Goal: Task Accomplishment & Management: Manage account settings

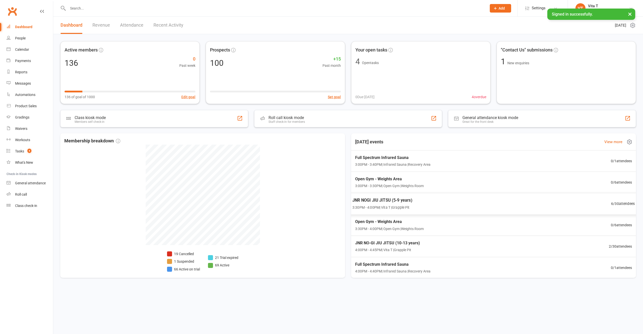
click at [583, 201] on div "JNR NOGI JIU JITSU (5-9 years) 3:30PM - 4:00PM | Vita T | Grapple Pit 6 / 30 at…" at bounding box center [494, 204] width 295 height 22
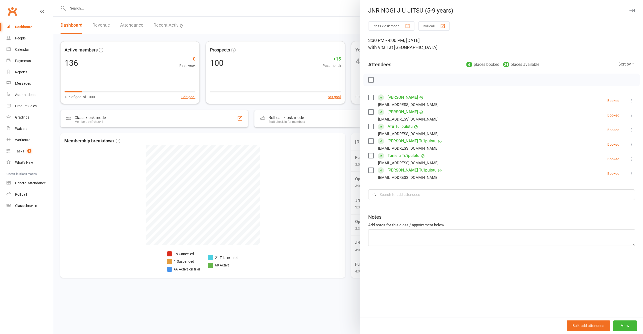
click at [324, 220] on div at bounding box center [348, 167] width 590 height 334
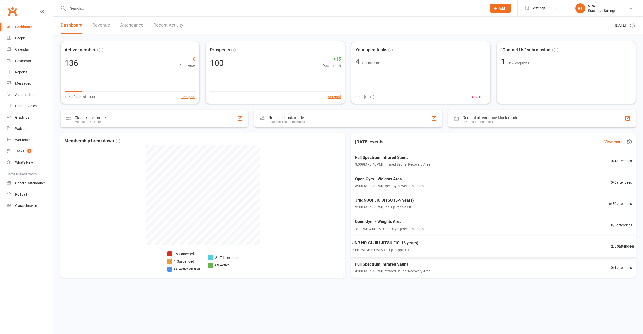
click at [467, 254] on div "JNR NO-GI JIU JITSU (10-13 years) 4:00PM - 4:45PM | Vita T | Grapple Pit 2 / 30…" at bounding box center [494, 247] width 295 height 22
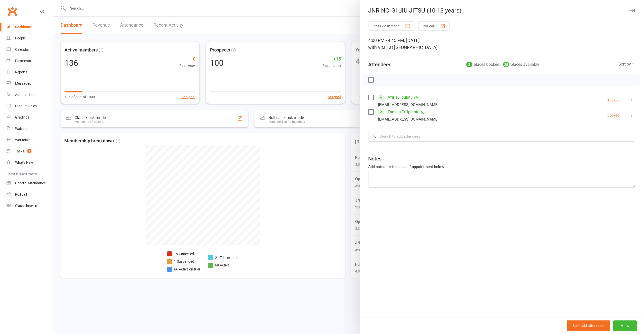
click at [285, 228] on div at bounding box center [348, 167] width 590 height 334
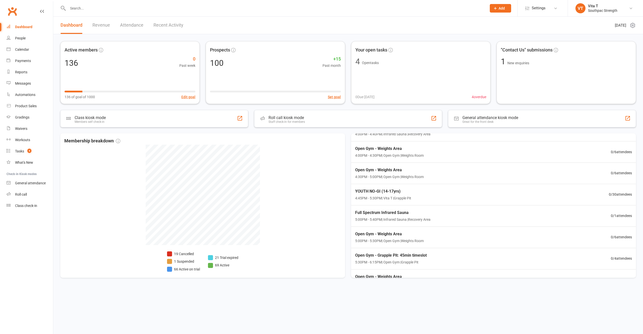
scroll to position [201, 0]
click at [521, 262] on div "STRNG 6:15PM - 7:30PM | Vita T | Grapple Pit/Weights Room 5 / 20 attendees" at bounding box center [494, 259] width 295 height 22
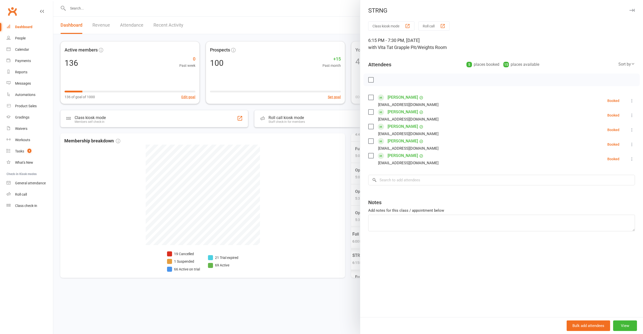
click at [306, 235] on div at bounding box center [348, 167] width 590 height 334
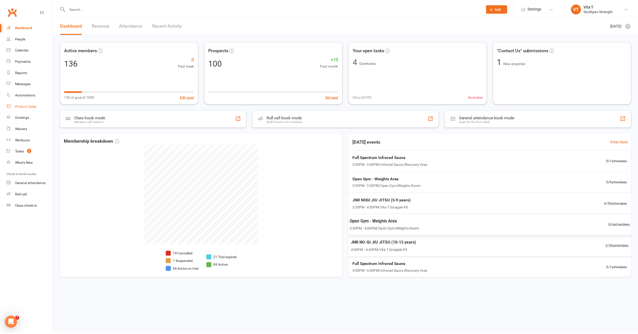
scroll to position [0, 0]
click at [15, 128] on div "Waivers" at bounding box center [21, 129] width 12 height 4
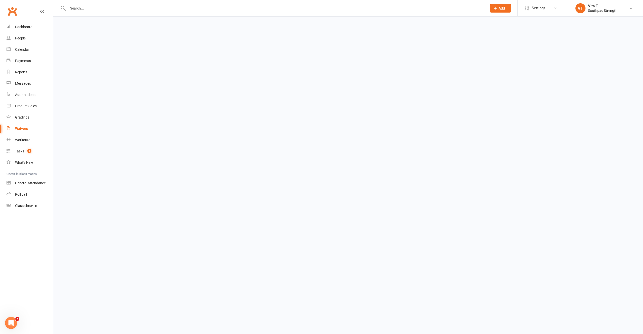
select select "100"
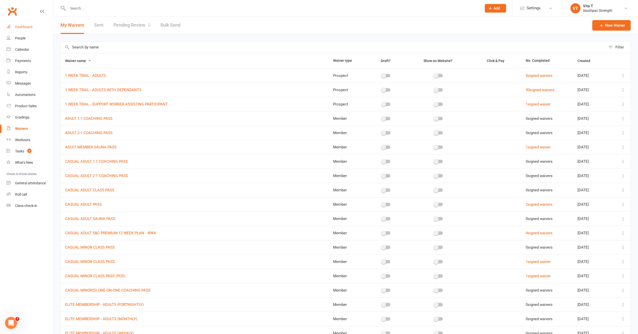
click at [20, 25] on div "Dashboard" at bounding box center [23, 27] width 17 height 4
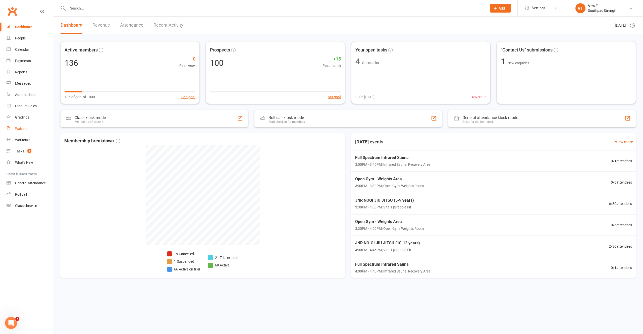
click at [22, 130] on div "Waivers" at bounding box center [21, 129] width 12 height 4
select select "100"
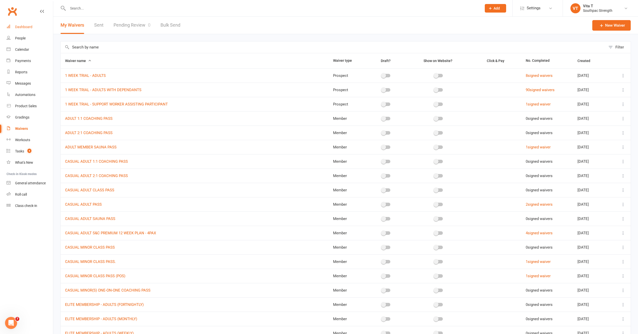
click at [22, 25] on div "Dashboard" at bounding box center [23, 27] width 17 height 4
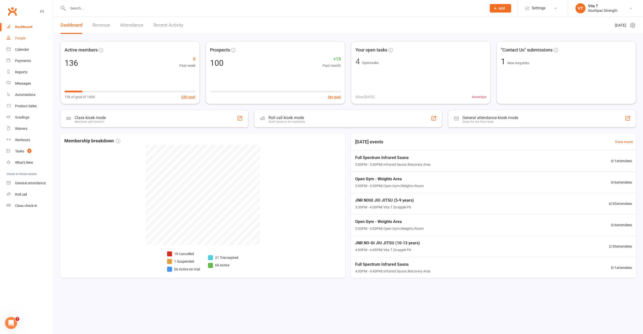
click at [22, 37] on div "People" at bounding box center [20, 38] width 11 height 4
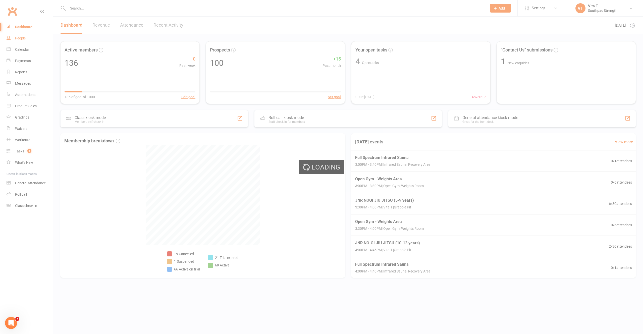
select select "100"
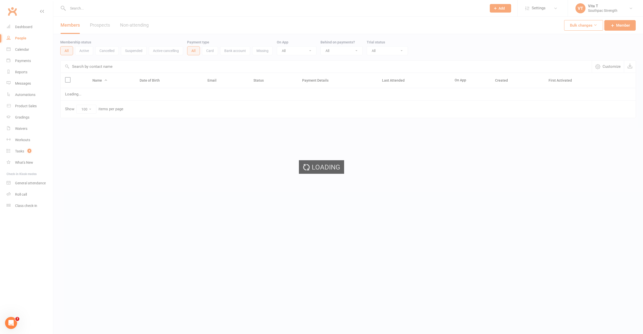
click at [27, 27] on ui-view "Prospect Member Non-attending contact Class / event Appointment Grading event T…" at bounding box center [321, 69] width 643 height 136
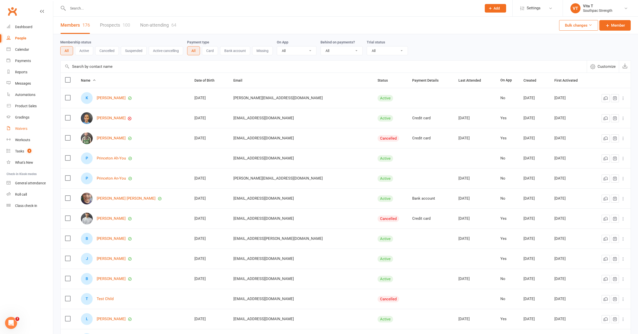
click at [21, 128] on div "Waivers" at bounding box center [21, 129] width 12 height 4
select select "100"
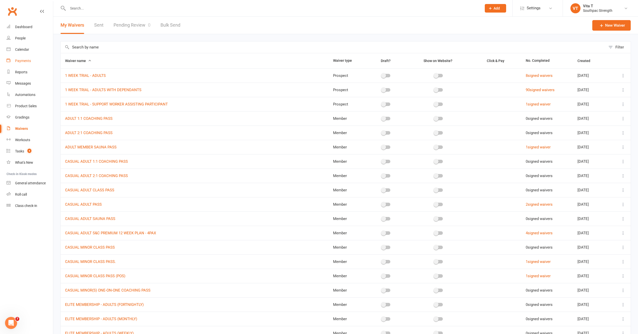
click at [31, 62] on link "Payments" at bounding box center [30, 60] width 46 height 11
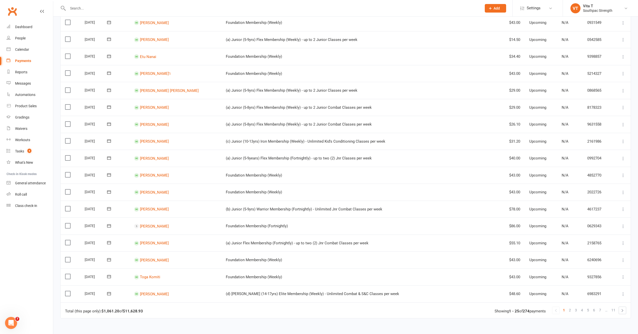
scroll to position [259, 0]
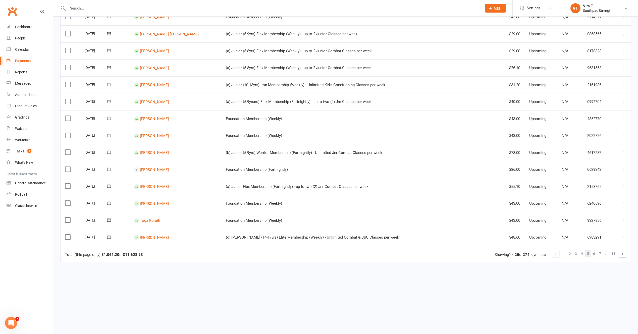
click at [589, 255] on span "5" at bounding box center [588, 253] width 2 height 7
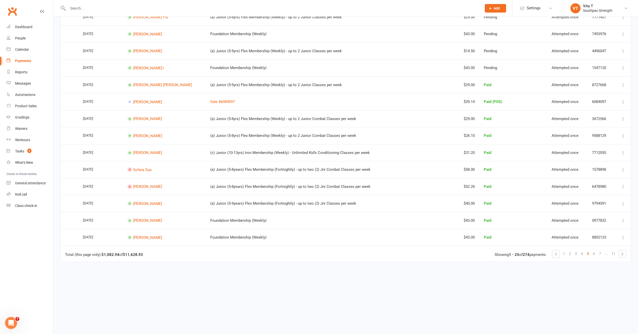
scroll to position [0, 0]
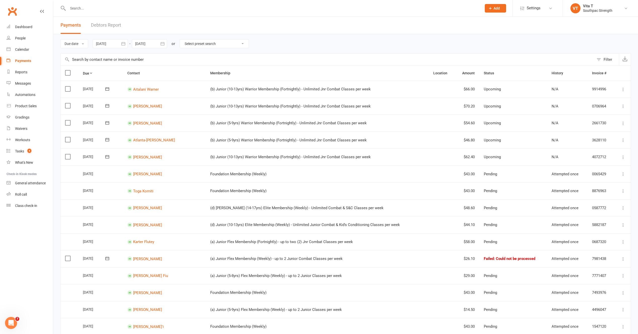
click at [71, 7] on input "text" at bounding box center [272, 8] width 412 height 7
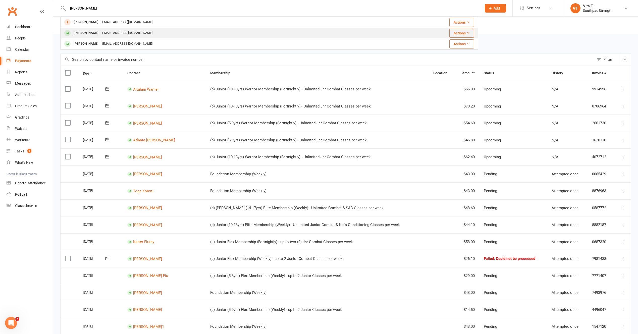
type input "[PERSON_NAME]"
click at [81, 31] on div "[PERSON_NAME]" at bounding box center [86, 32] width 28 height 7
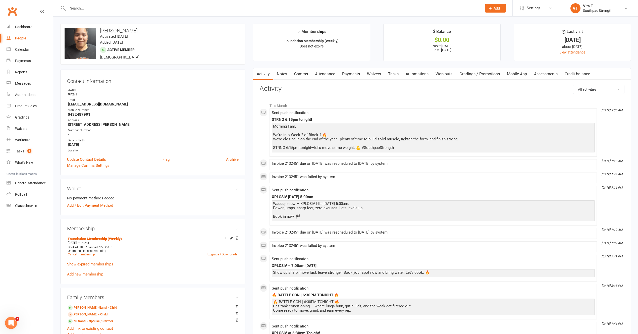
click at [359, 75] on link "Payments" at bounding box center [351, 74] width 25 height 12
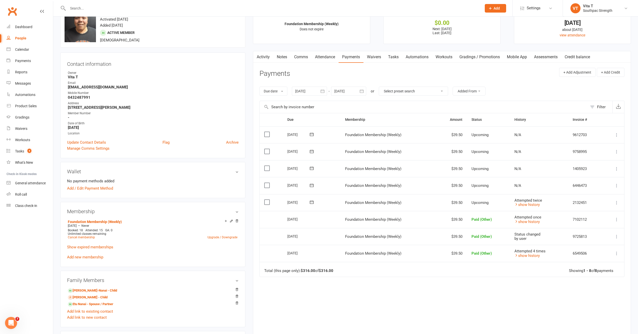
scroll to position [33, 0]
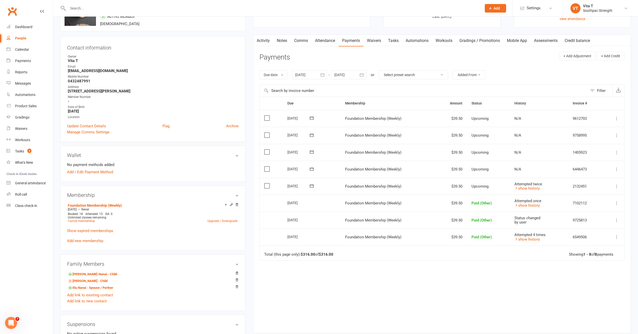
drag, startPoint x: 467, startPoint y: 281, endPoint x: 470, endPoint y: 278, distance: 4.3
click at [467, 281] on div "Due Contact Membership Amount Status History Invoice # Select this [DATE] [PERS…" at bounding box center [442, 211] width 365 height 229
click at [615, 187] on icon at bounding box center [616, 186] width 5 height 5
click at [593, 257] on link "Bulk reschedule from this date" at bounding box center [589, 257] width 59 height 10
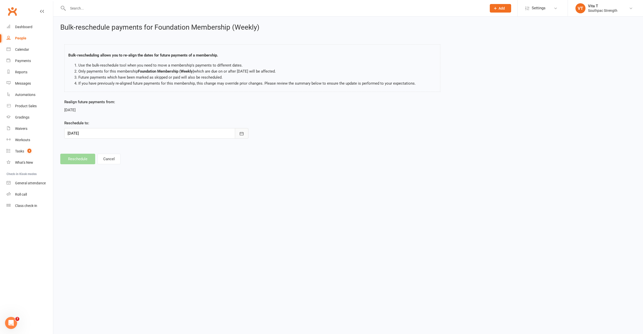
click at [241, 135] on icon "button" at bounding box center [241, 133] width 5 height 5
click at [127, 184] on span "16" at bounding box center [129, 185] width 4 height 4
type input "[DATE]"
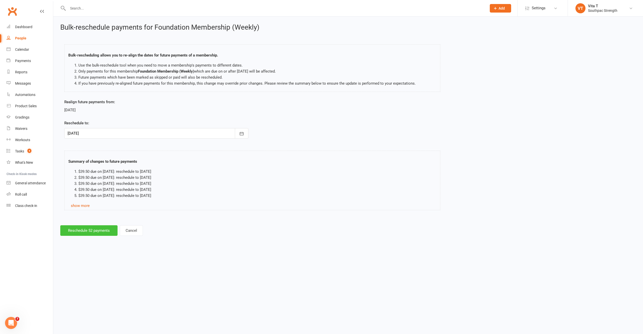
click at [102, 231] on button "Reschedule 52 payments" at bounding box center [88, 230] width 57 height 11
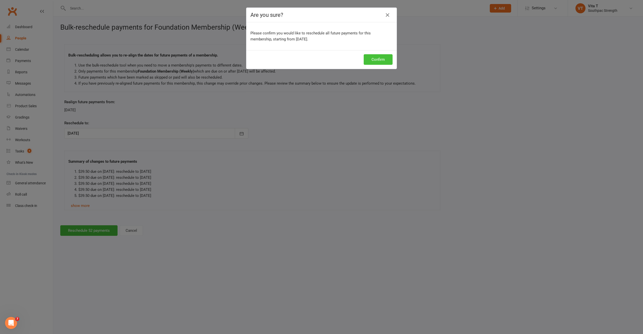
click at [380, 62] on button "Confirm" at bounding box center [378, 59] width 29 height 11
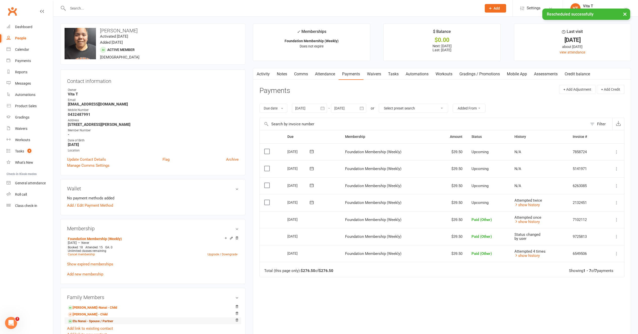
click at [82, 323] on link "Etu Nanai - Spouse / Partner" at bounding box center [90, 321] width 45 height 5
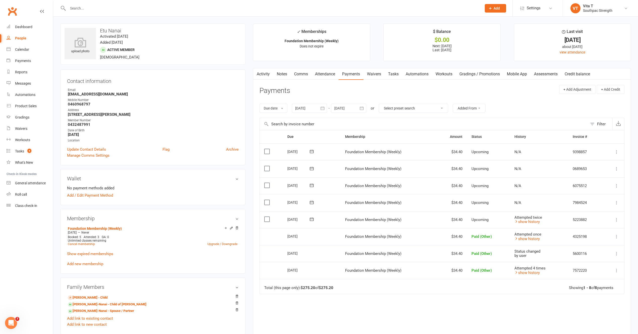
click at [618, 223] on button at bounding box center [617, 220] width 6 height 6
click at [593, 290] on link "Bulk reschedule from this date" at bounding box center [589, 290] width 59 height 10
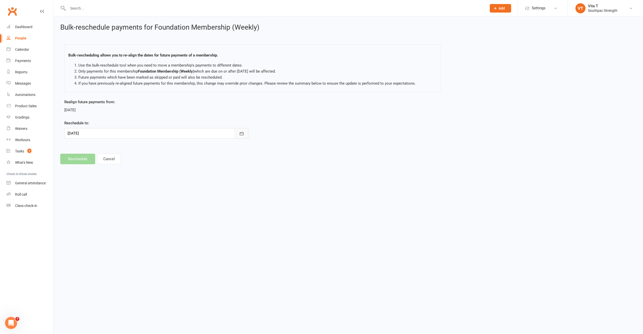
click at [242, 136] on icon "button" at bounding box center [241, 133] width 5 height 5
click at [124, 185] on button "16" at bounding box center [129, 184] width 11 height 9
type input "[DATE]"
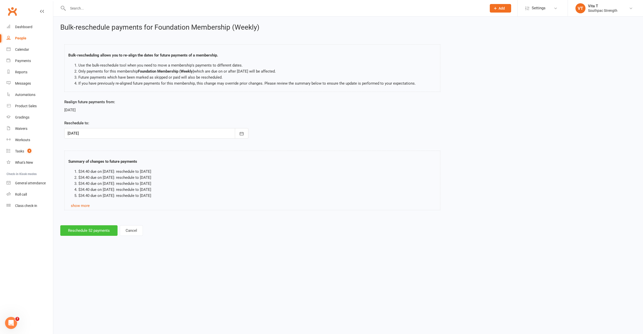
click at [87, 232] on button "Reschedule 52 payments" at bounding box center [88, 230] width 57 height 11
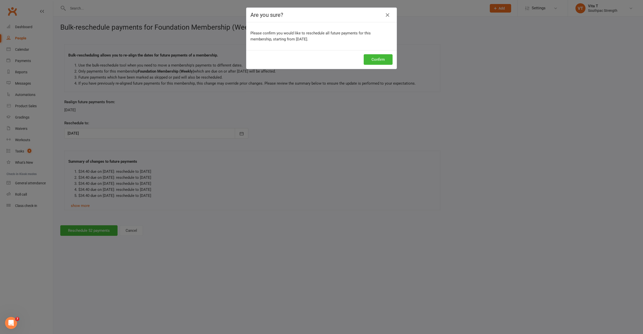
click at [384, 51] on div "Confirm" at bounding box center [322, 59] width 150 height 19
click at [382, 57] on button "Confirm" at bounding box center [378, 59] width 29 height 11
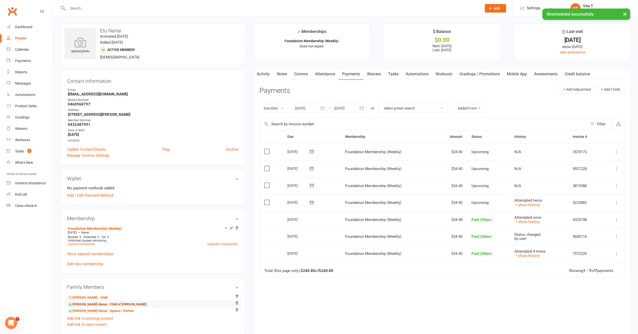
click at [98, 306] on link "[PERSON_NAME]-Nanai - Child of [PERSON_NAME]" at bounding box center [107, 304] width 79 height 5
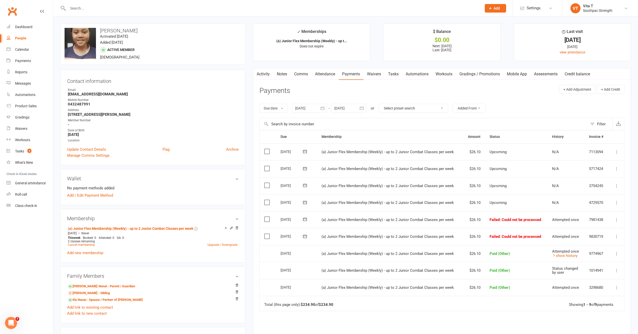
click at [618, 219] on icon at bounding box center [616, 219] width 5 height 5
click at [531, 271] on td "Paid (Other)" at bounding box center [516, 270] width 62 height 17
click at [616, 237] on icon at bounding box center [616, 236] width 5 height 5
click at [595, 267] on link "Mark as Paid (Other)" at bounding box center [595, 267] width 50 height 10
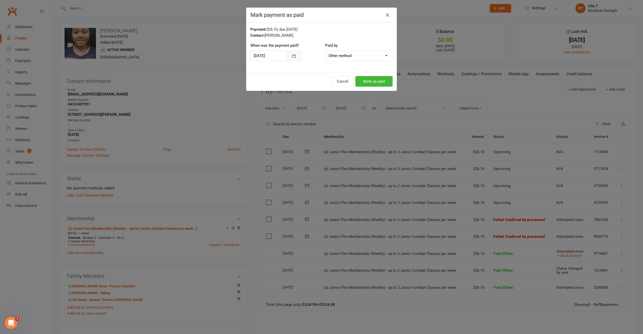
click at [291, 57] on button "button" at bounding box center [294, 56] width 14 height 11
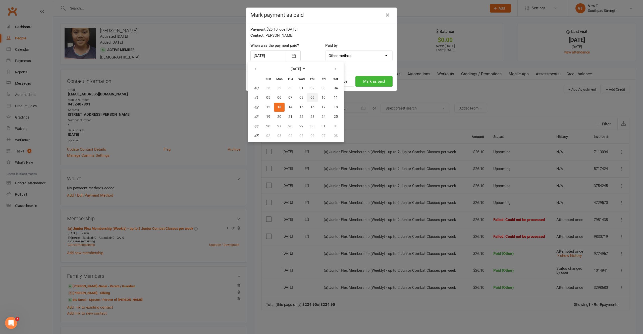
click at [311, 99] on span "09" at bounding box center [313, 98] width 4 height 4
type input "[DATE]"
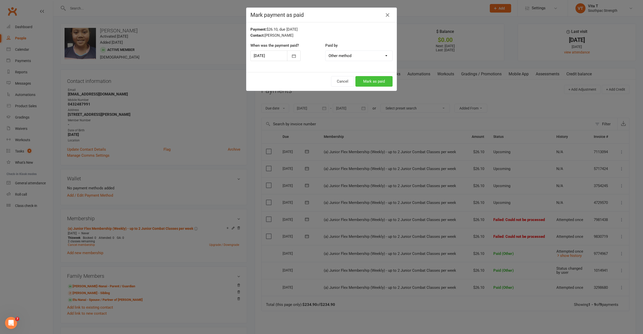
click at [377, 82] on button "Mark as paid" at bounding box center [374, 81] width 37 height 11
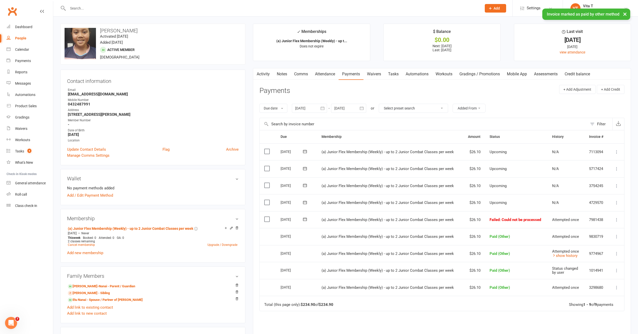
click at [617, 220] on icon at bounding box center [616, 219] width 5 height 5
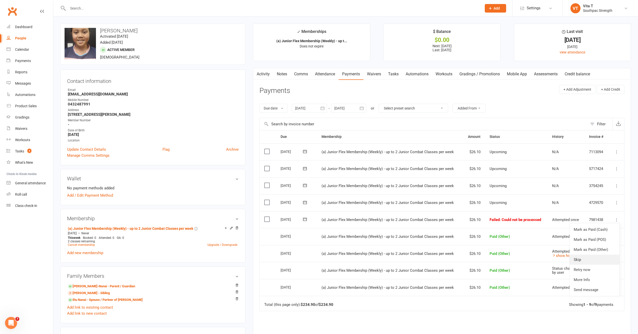
click at [596, 261] on link "Skip" at bounding box center [595, 260] width 50 height 10
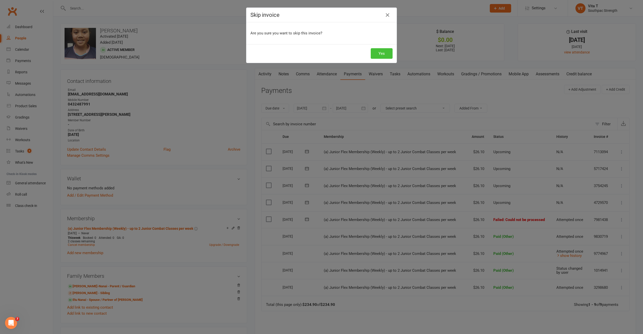
click at [379, 57] on button "Yes" at bounding box center [382, 53] width 22 height 11
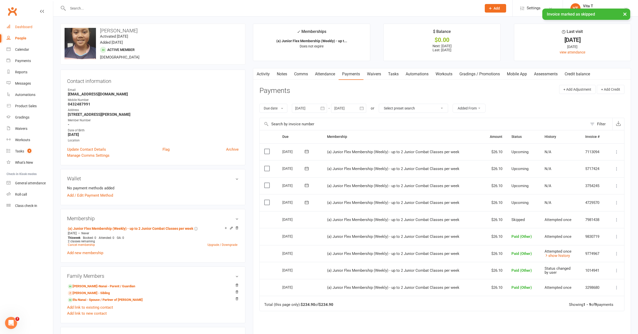
click at [22, 28] on div "Dashboard" at bounding box center [23, 27] width 17 height 4
